Goal: Information Seeking & Learning: Find specific fact

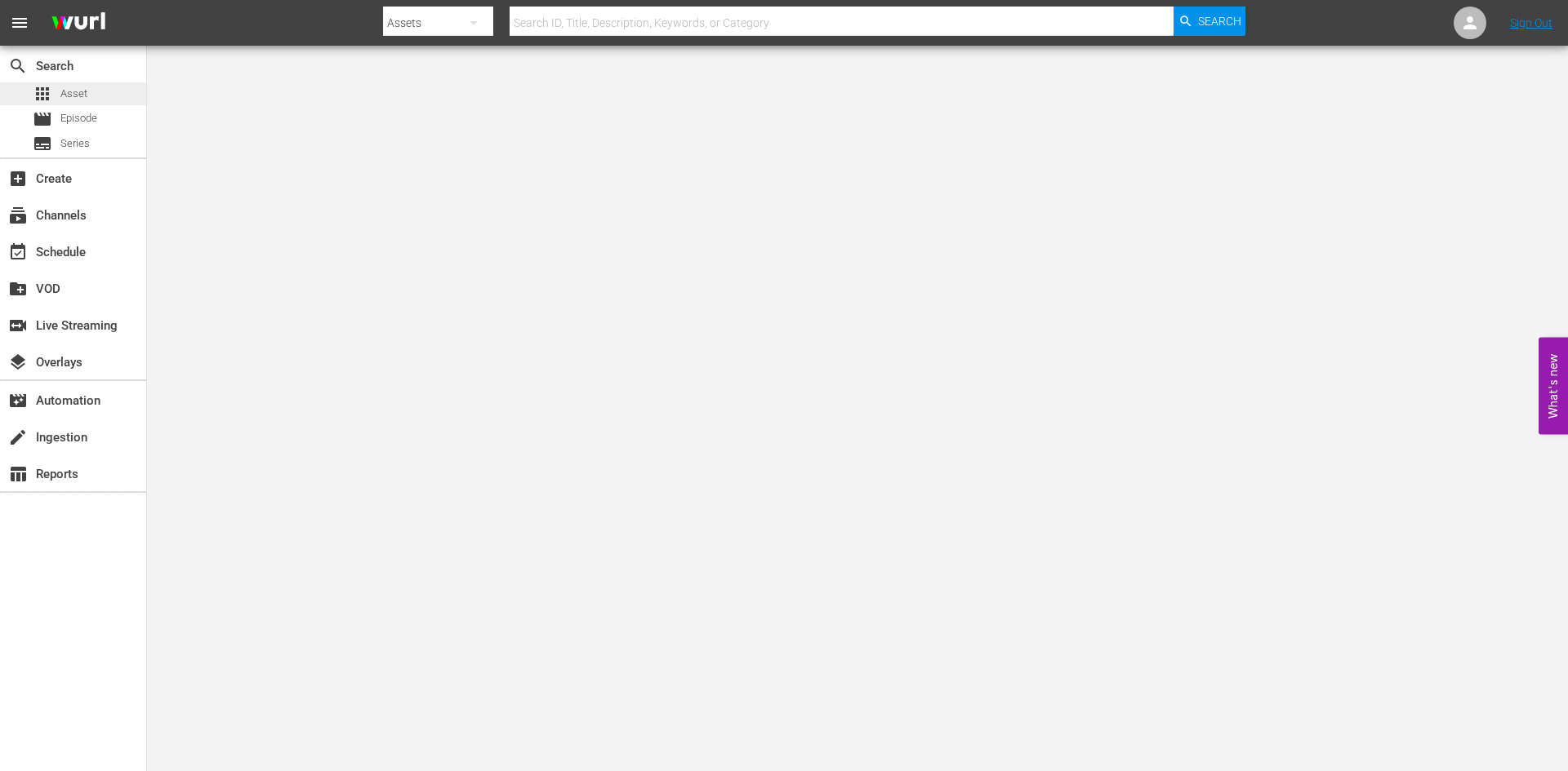
click at [89, 91] on div "apps Asset" at bounding box center [73, 93] width 146 height 23
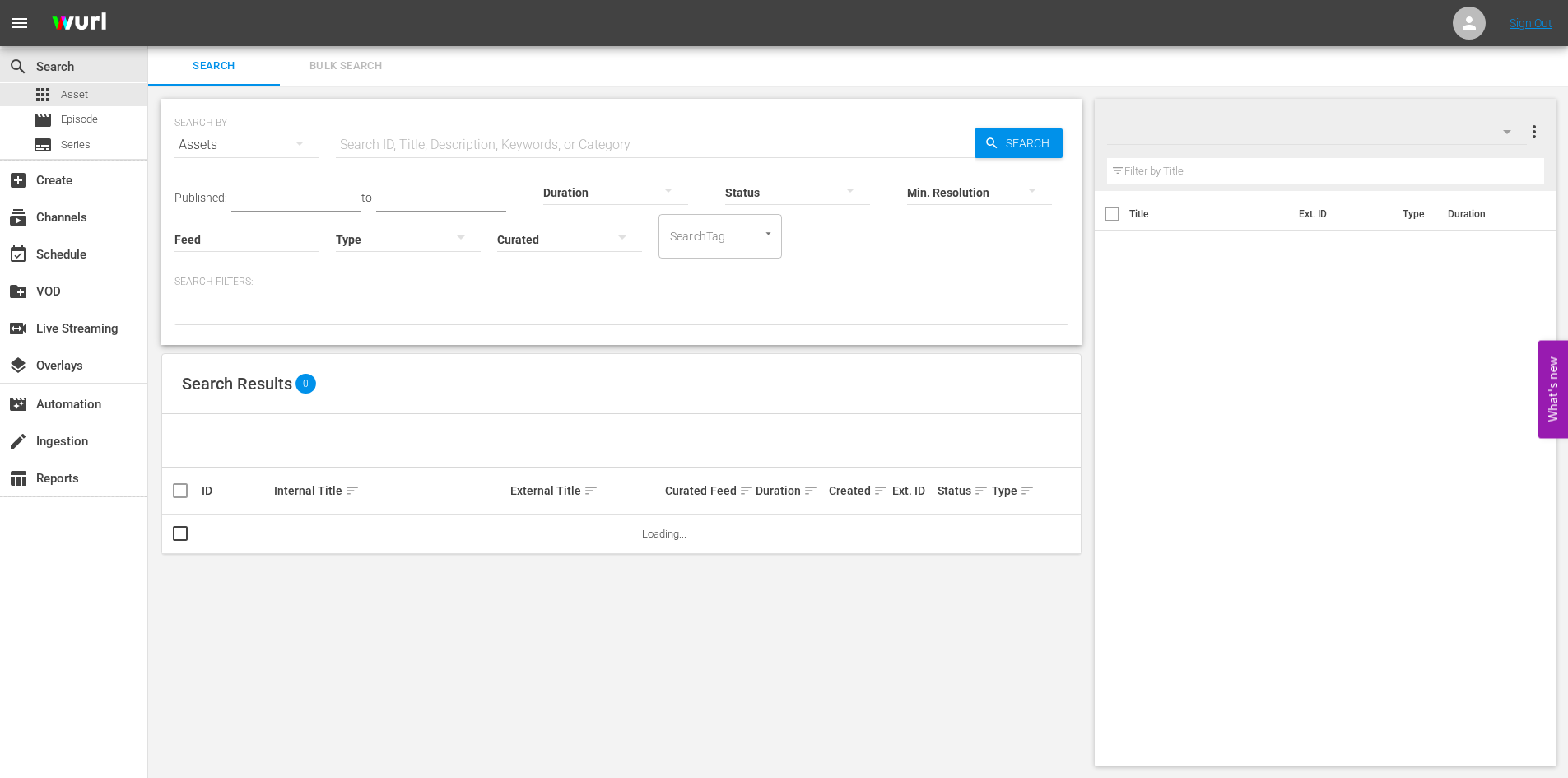
click at [349, 394] on div "Search Results 0" at bounding box center [622, 385] width 919 height 60
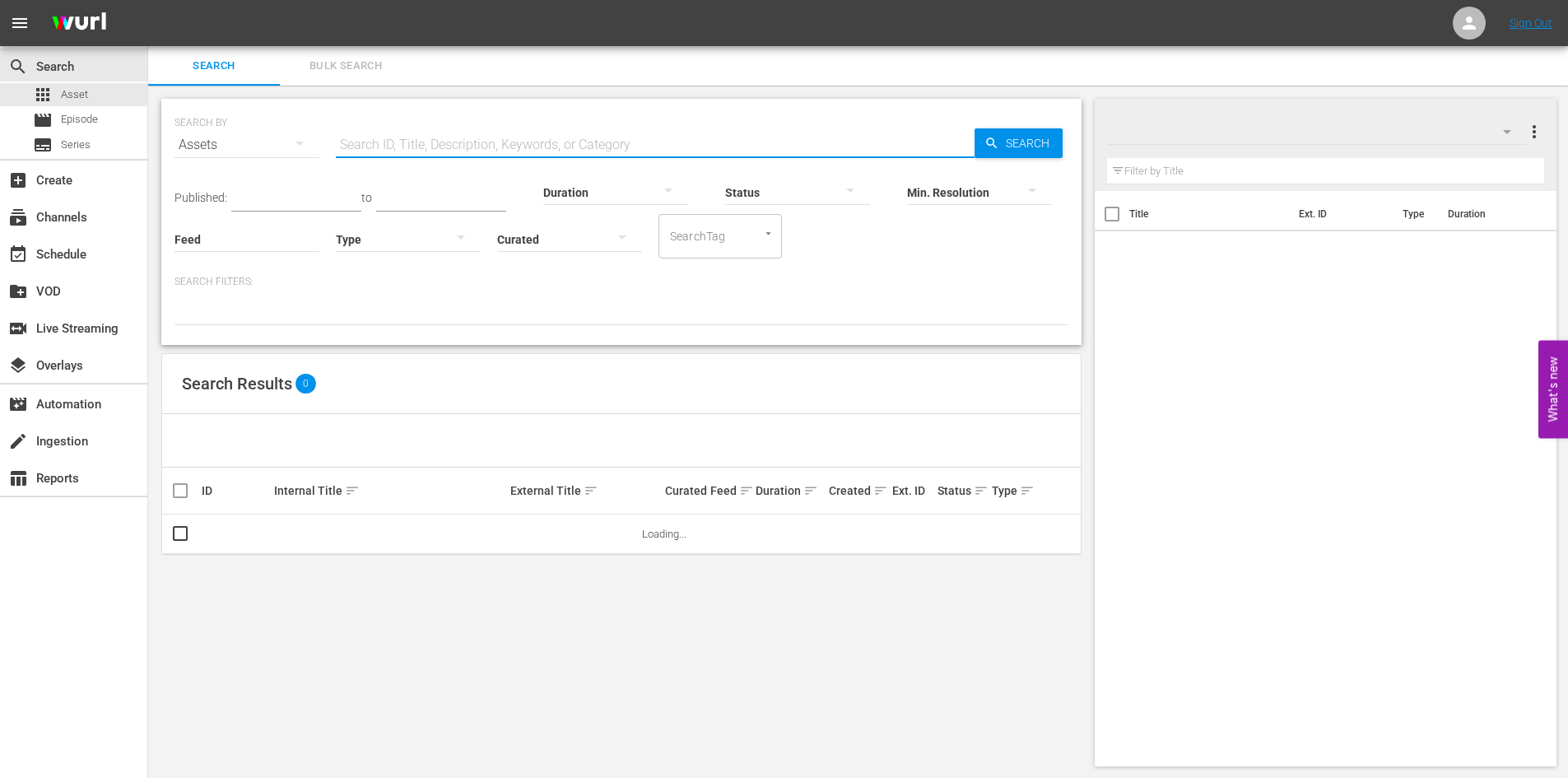
click at [452, 137] on input "text" at bounding box center [655, 145] width 639 height 40
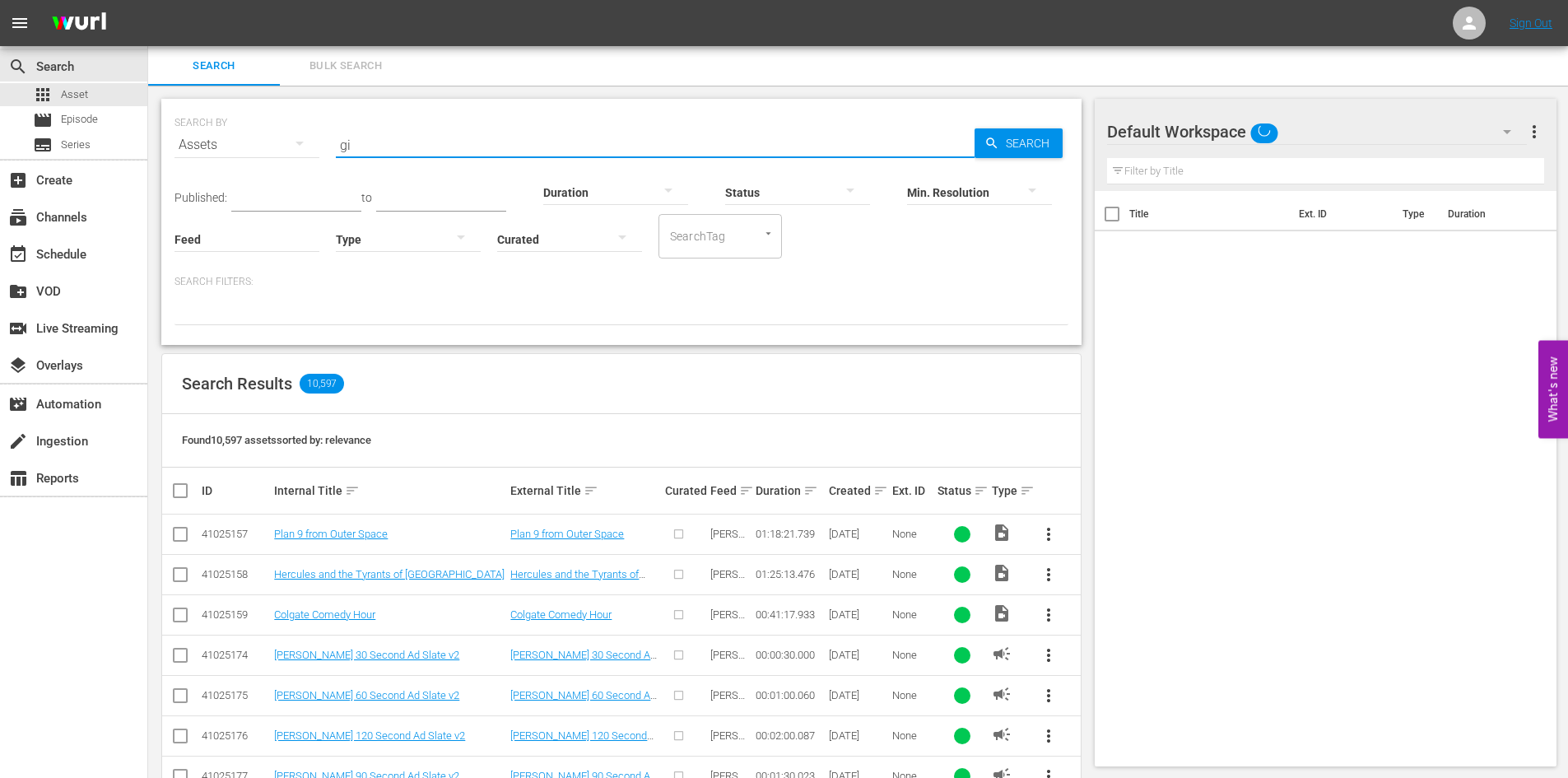
type input "g"
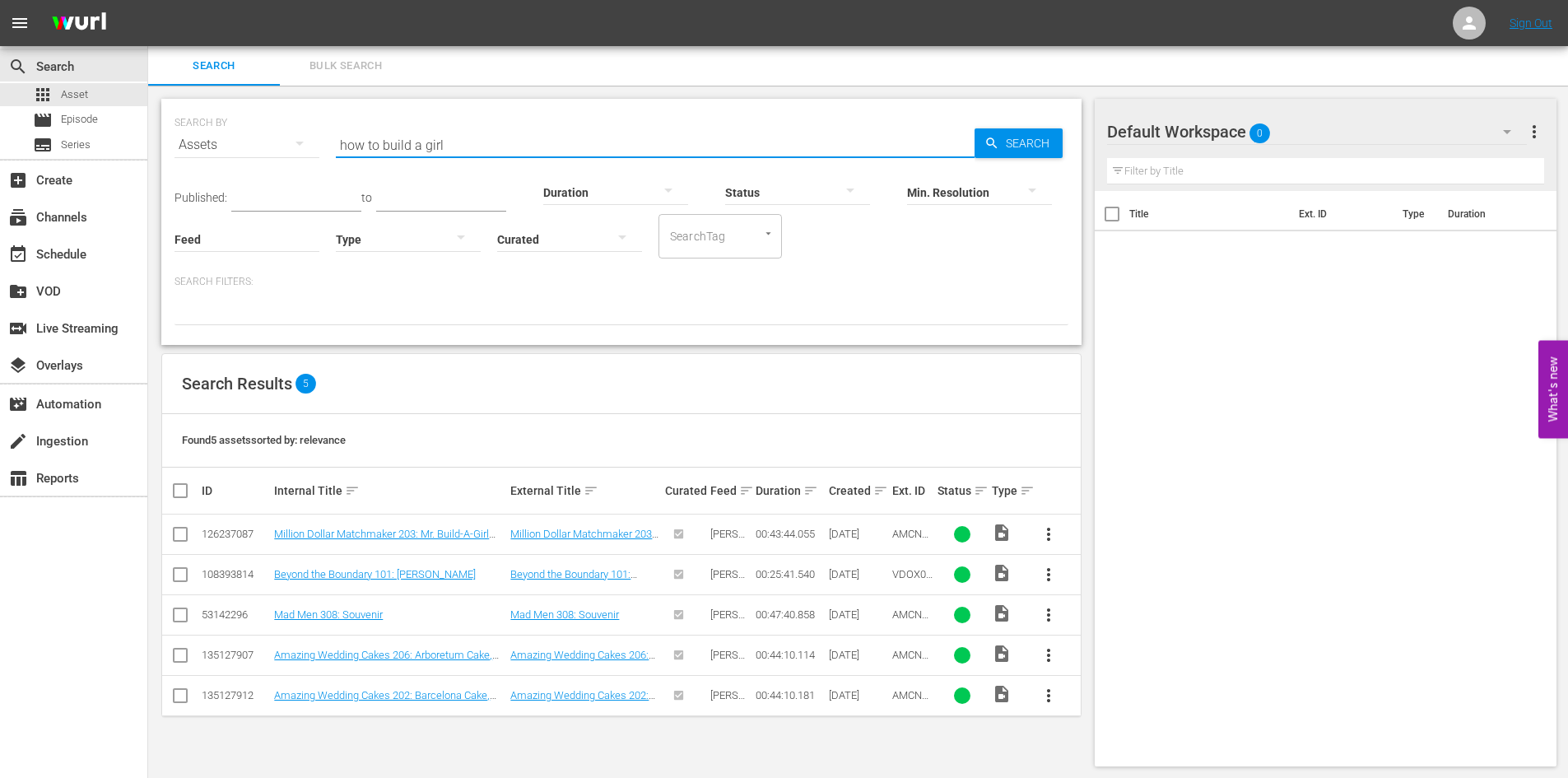
drag, startPoint x: 450, startPoint y: 152, endPoint x: 328, endPoint y: 148, distance: 122.1
click at [328, 148] on div "SEARCH BY Search By Assets Search ID, Title, Description, Keywords, or Category…" at bounding box center [621, 135] width 894 height 60
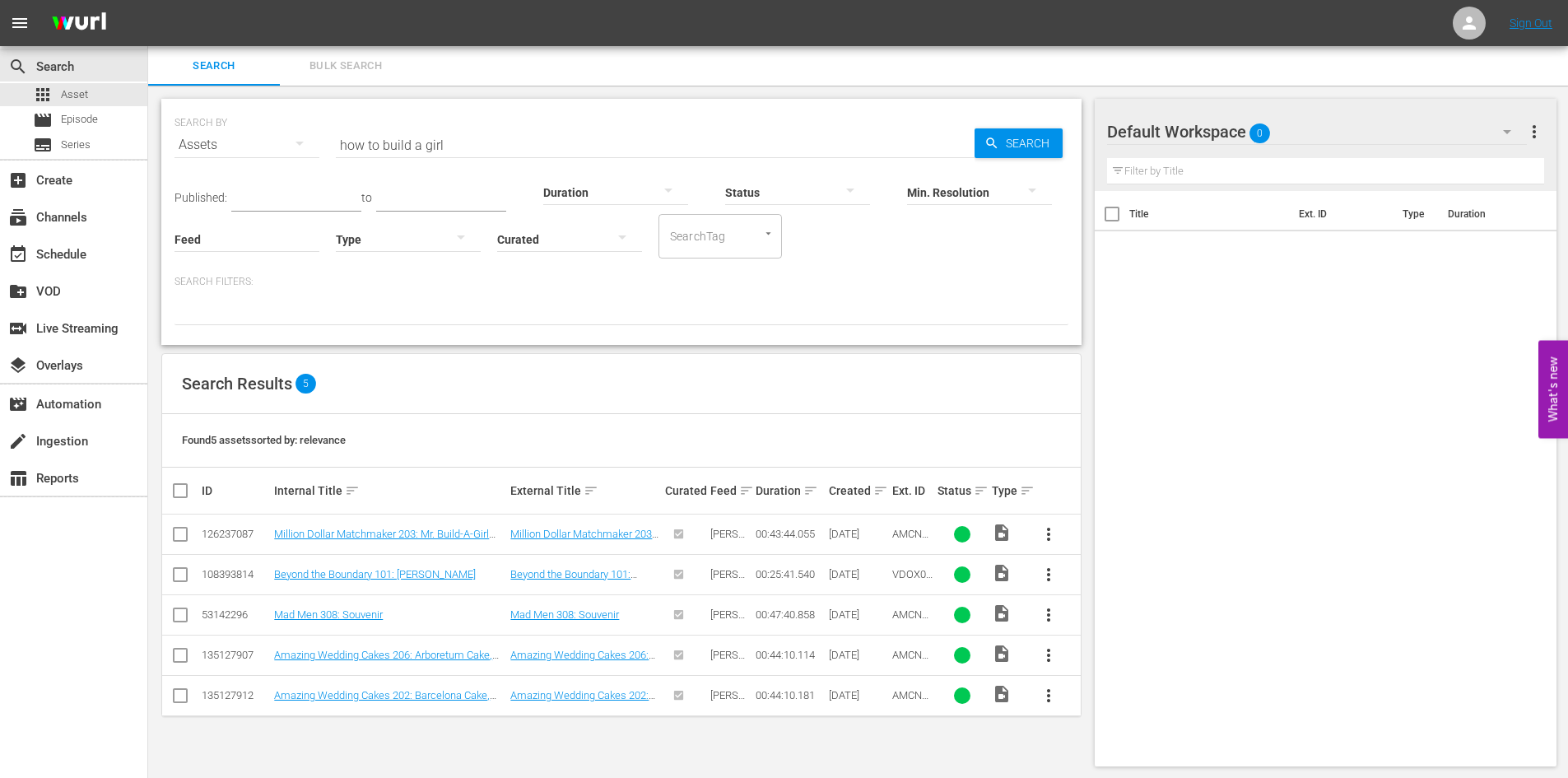
drag, startPoint x: 328, startPoint y: 148, endPoint x: 351, endPoint y: 154, distance: 23.8
click at [351, 154] on div "SEARCH BY Search By Assets Search ID, Title, Description, Keywords, or Category…" at bounding box center [621, 135] width 894 height 60
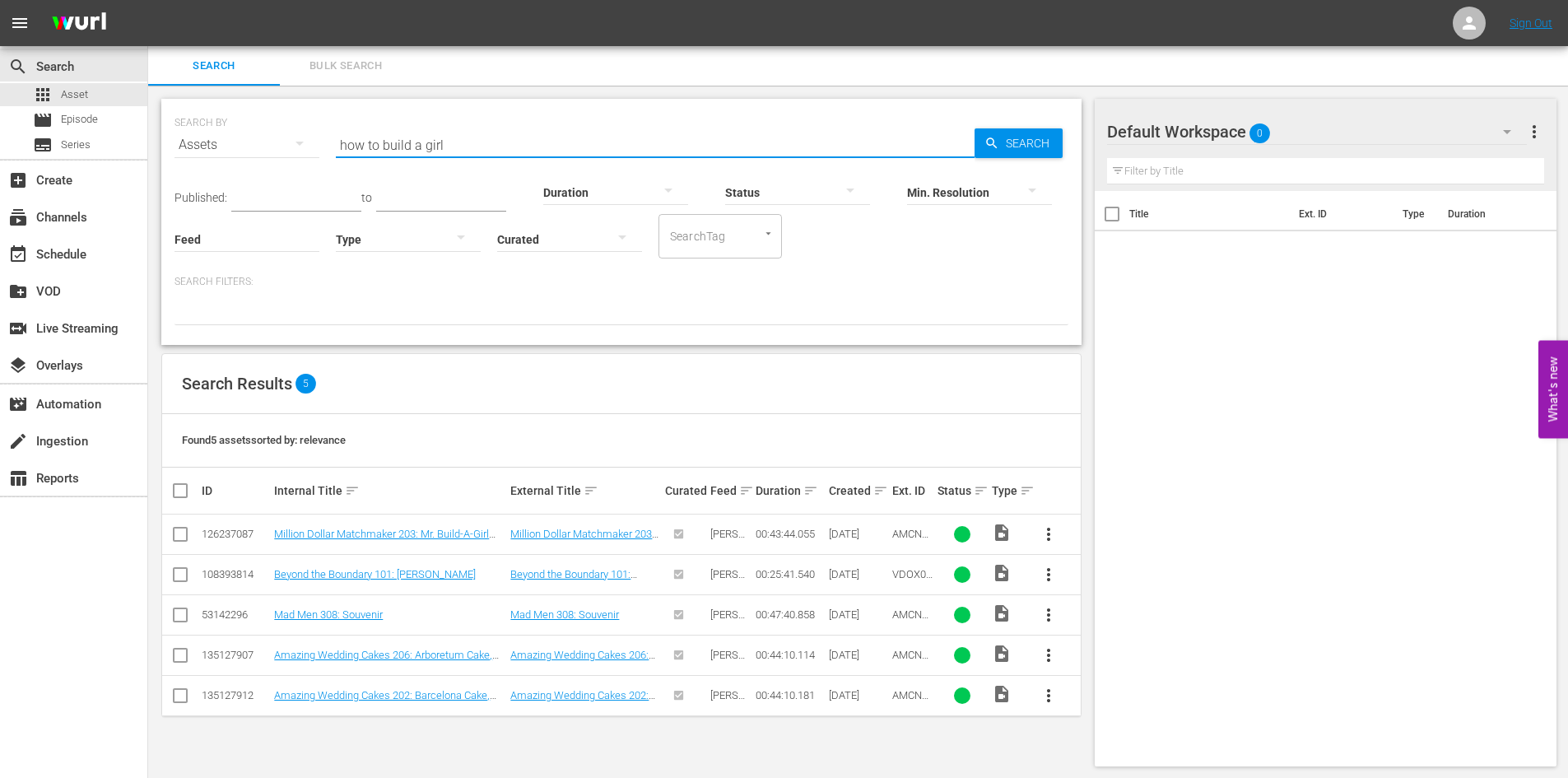
drag, startPoint x: 342, startPoint y: 148, endPoint x: 488, endPoint y: 163, distance: 146.8
click at [488, 163] on input "how to build a girl" at bounding box center [655, 145] width 639 height 40
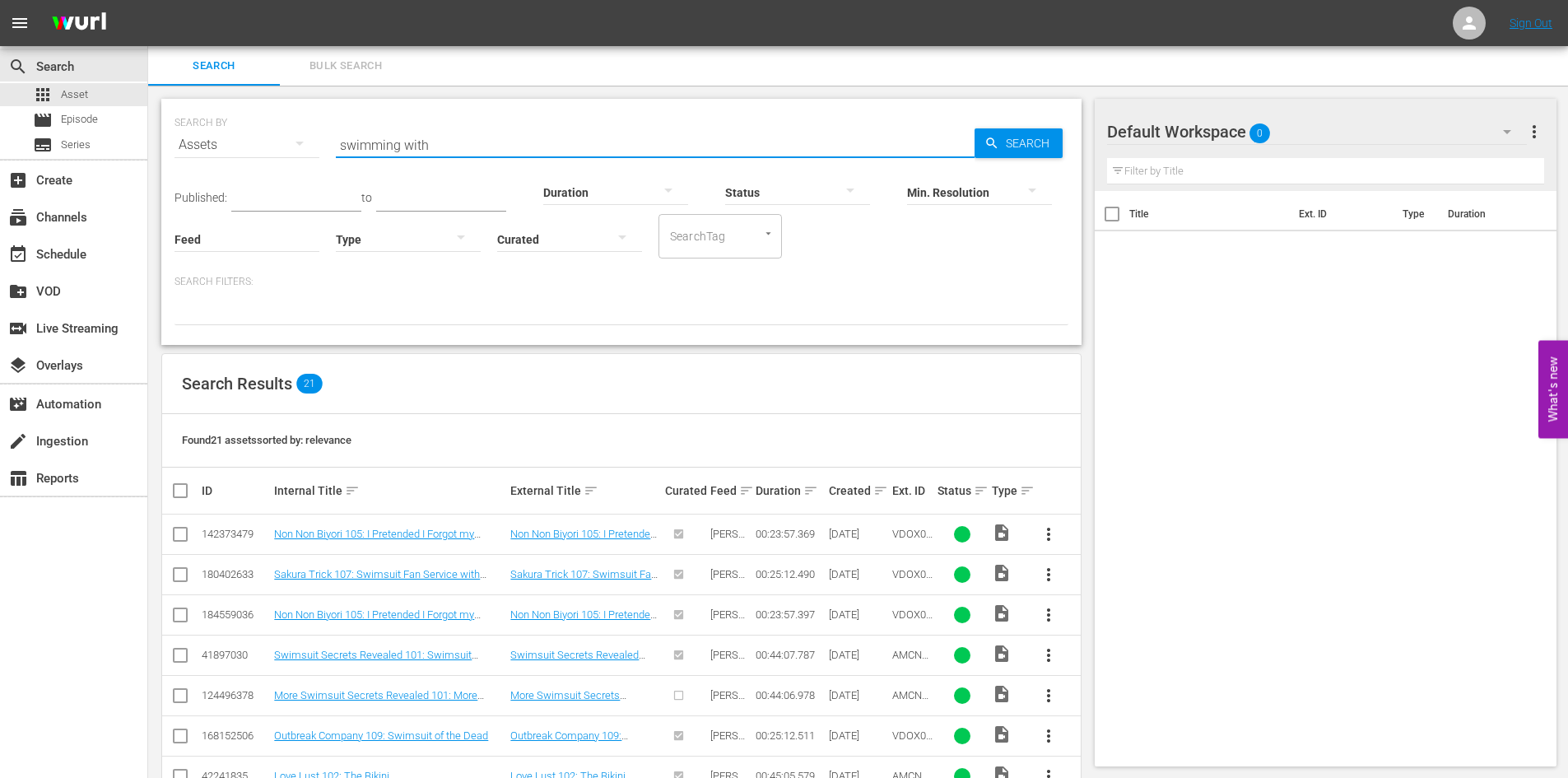
type input "swimming with m"
